Goal: Check status: Check status

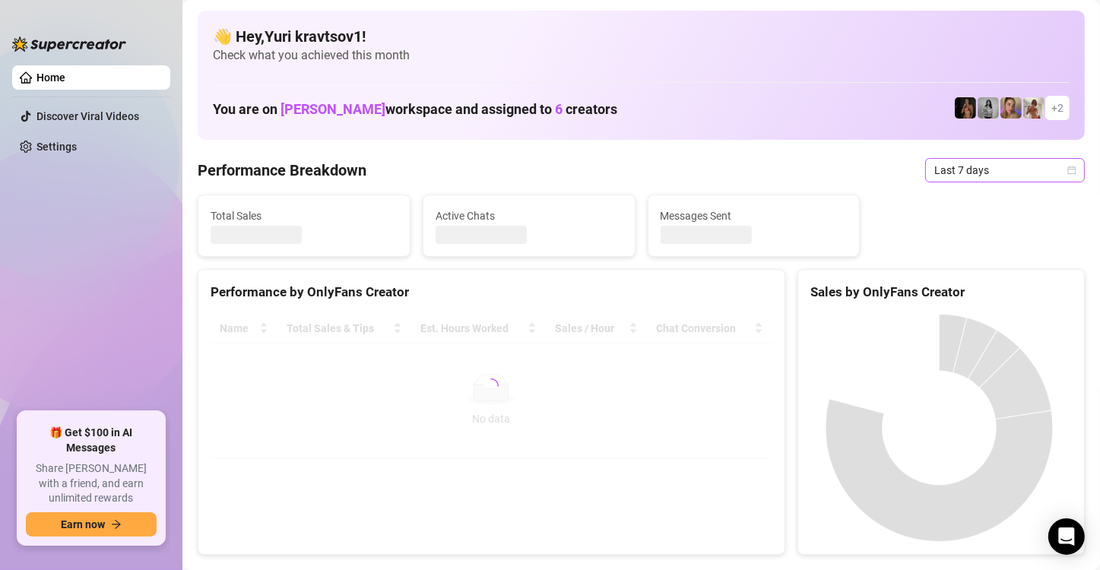
click at [1006, 167] on span "Last 7 days" at bounding box center [1004, 170] width 141 height 23
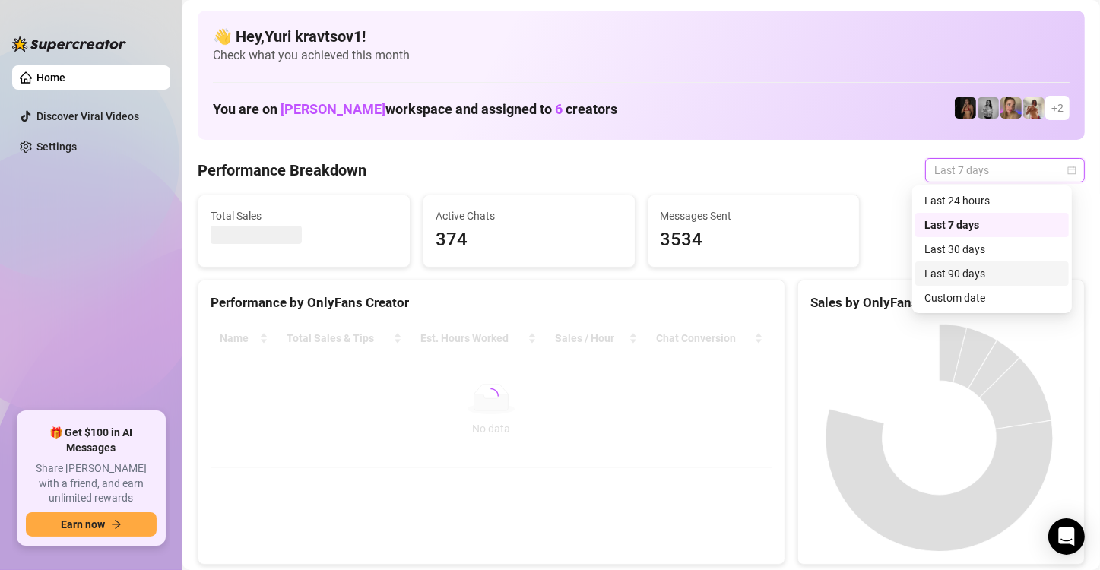
click at [978, 292] on div "Custom date" at bounding box center [991, 298] width 135 height 17
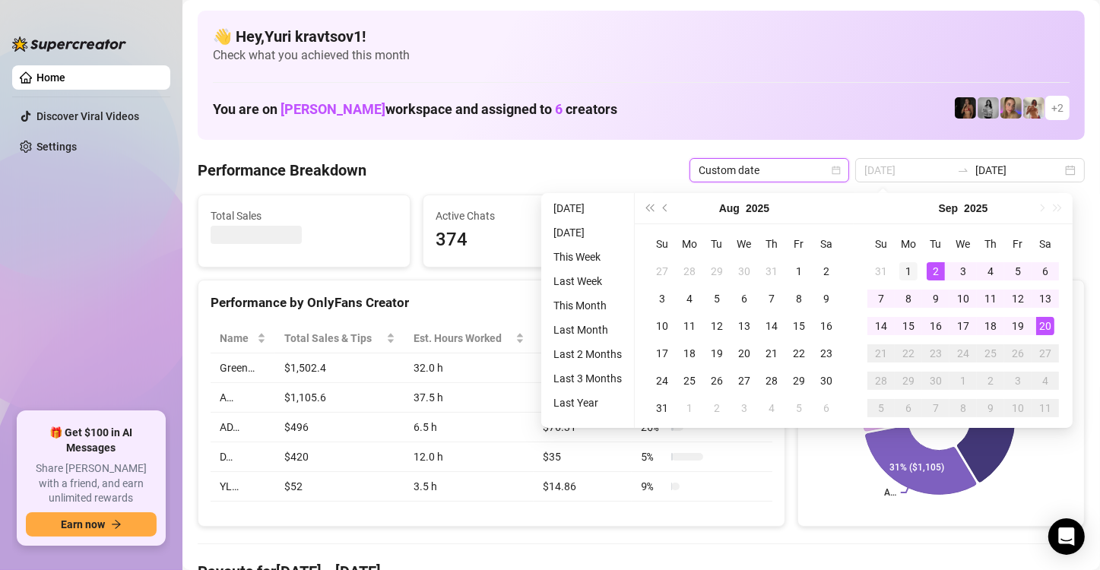
type input "[DATE]"
click at [917, 266] on td "1" at bounding box center [908, 271] width 27 height 27
type input "[DATE]"
click at [1044, 325] on div "20" at bounding box center [1045, 326] width 18 height 18
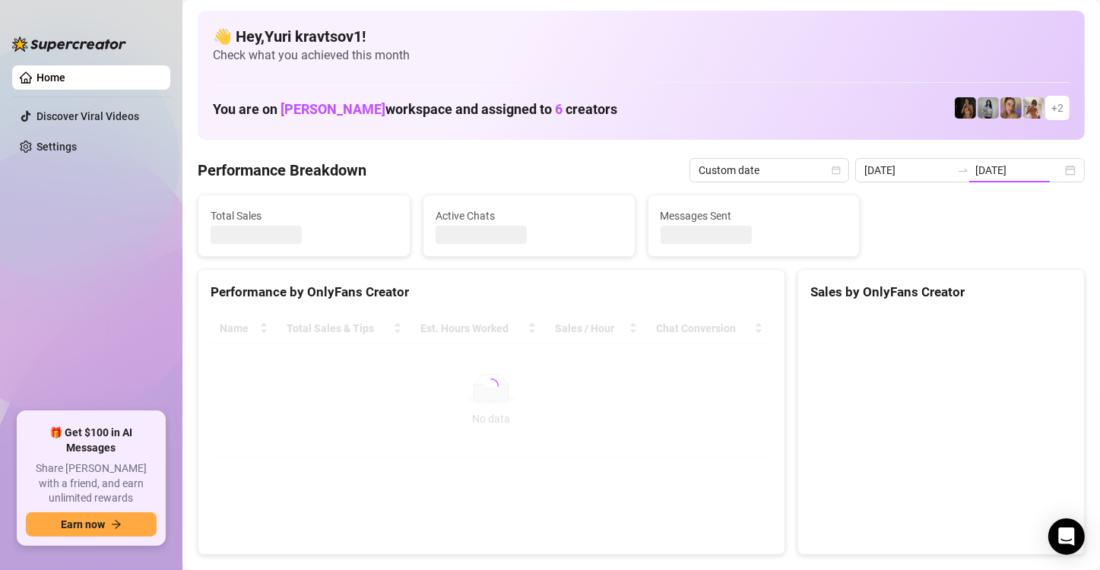
type input "[DATE]"
